Goal: Task Accomplishment & Management: Manage account settings

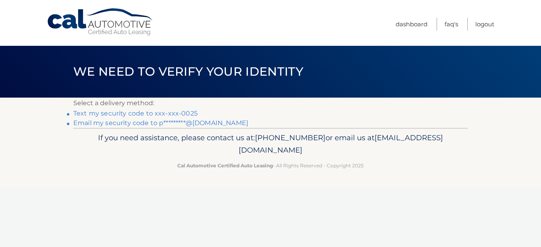
click at [174, 112] on link "Text my security code to xxx-xxx-0025" at bounding box center [135, 113] width 124 height 8
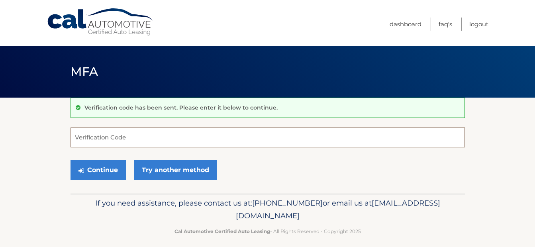
click at [159, 138] on input "Verification Code" at bounding box center [267, 137] width 394 height 20
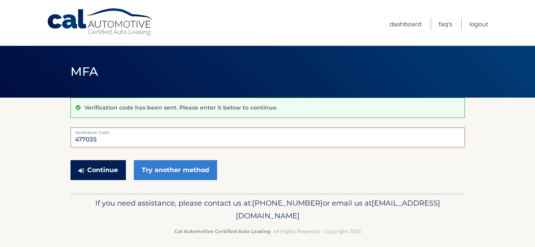
type input "477035"
click at [97, 167] on button "Continue" at bounding box center [97, 170] width 55 height 20
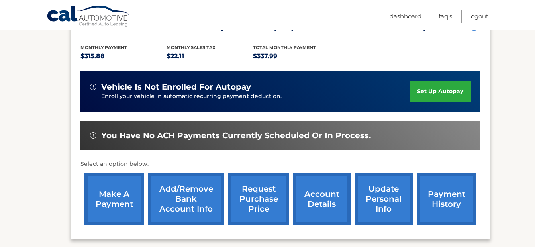
scroll to position [161, 0]
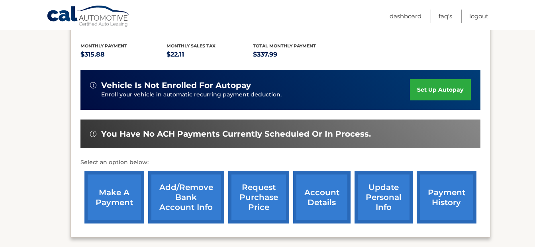
click at [184, 193] on link "Add/Remove bank account info" at bounding box center [186, 197] width 76 height 52
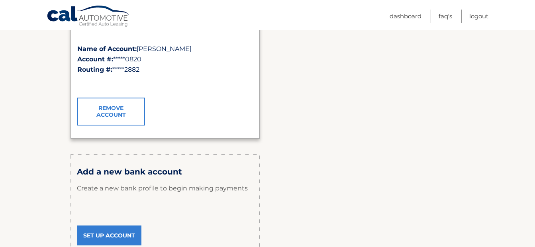
scroll to position [166, 0]
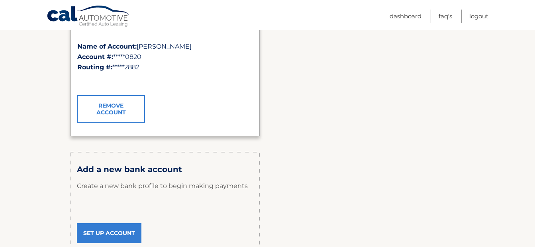
click at [116, 167] on h3 "Add a new bank account" at bounding box center [165, 169] width 176 height 10
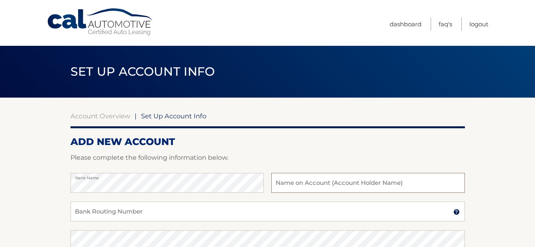
click at [277, 186] on input "text" at bounding box center [367, 183] width 193 height 20
type input "[PERSON_NAME]"
click at [143, 214] on input "Bank Routing Number" at bounding box center [267, 211] width 394 height 20
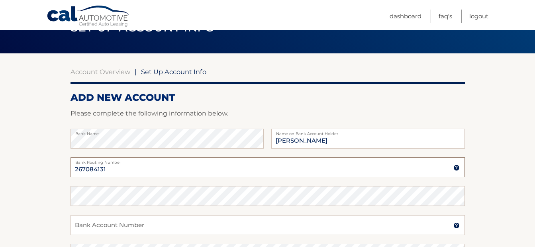
scroll to position [45, 0]
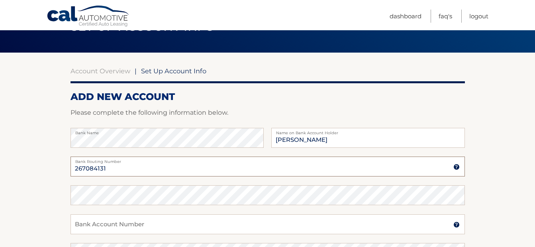
type input "267084131"
click at [252, 224] on input "Bank Account Number" at bounding box center [267, 224] width 394 height 20
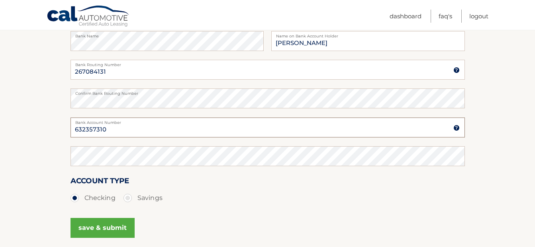
scroll to position [144, 0]
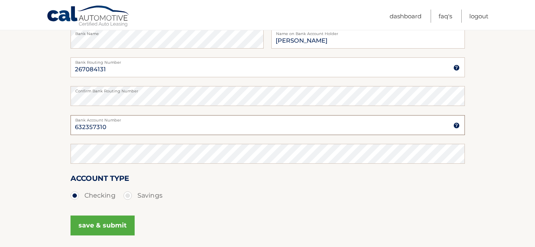
type input "632357310"
click at [103, 223] on button "save & submit" at bounding box center [102, 225] width 64 height 20
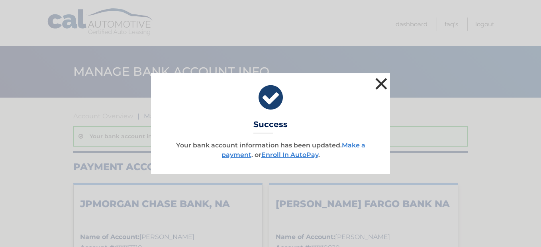
click at [379, 81] on button "×" at bounding box center [381, 84] width 16 height 16
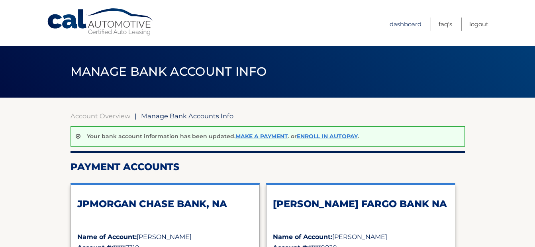
click at [392, 23] on link "Dashboard" at bounding box center [405, 24] width 32 height 13
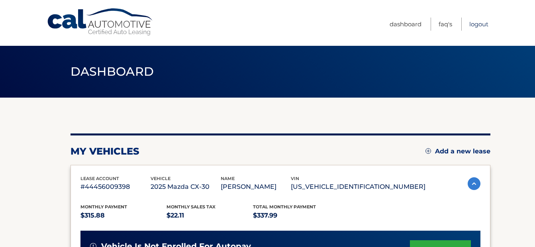
click at [480, 24] on link "Logout" at bounding box center [478, 24] width 19 height 13
